Goal: Task Accomplishment & Management: Manage account settings

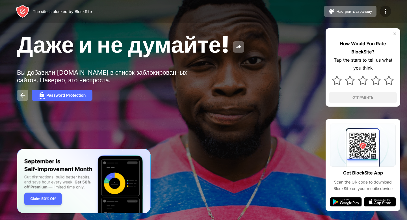
click at [389, 10] on img at bounding box center [385, 11] width 7 height 7
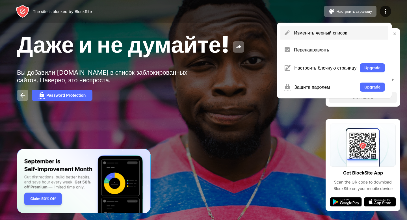
click at [297, 33] on div "Изменить черный список" at bounding box center [339, 33] width 91 height 6
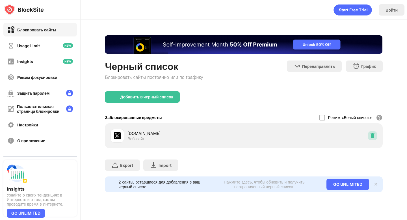
click at [369, 133] on div at bounding box center [372, 135] width 9 height 9
